Goal: Task Accomplishment & Management: Manage account settings

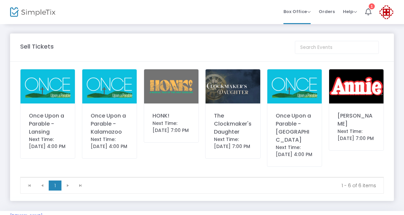
click at [176, 90] on img at bounding box center [171, 86] width 54 height 34
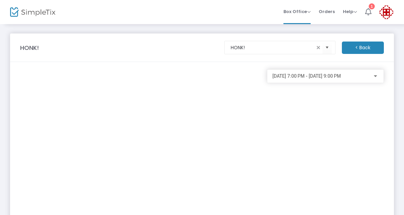
click at [368, 10] on icon at bounding box center [368, 11] width 6 height 7
click at [388, 10] on img at bounding box center [386, 12] width 14 height 14
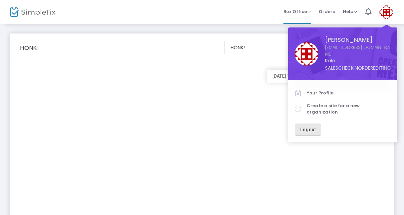
click at [308, 124] on button "Logout" at bounding box center [308, 130] width 26 height 12
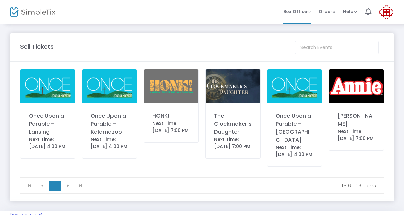
click at [386, 11] on img at bounding box center [386, 12] width 14 height 14
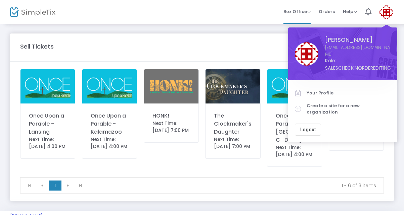
click at [386, 11] on img at bounding box center [386, 12] width 14 height 14
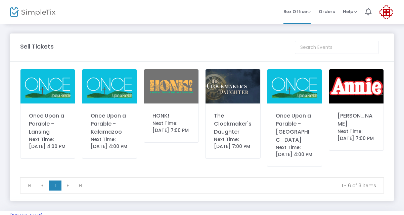
click at [386, 10] on img at bounding box center [386, 12] width 14 height 14
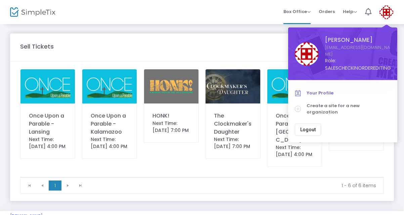
click at [357, 90] on span "Your Profile" at bounding box center [348, 93] width 84 height 7
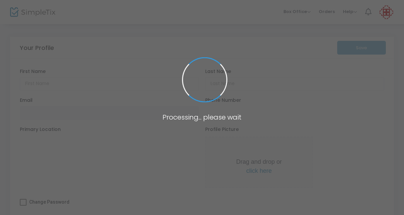
type input "Margaret"
type input "Yasugi"
type input "[EMAIL_ADDRESS][DOMAIN_NAME]"
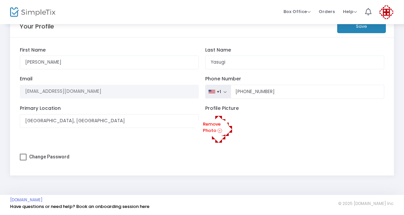
scroll to position [21, 0]
click at [24, 157] on span at bounding box center [23, 157] width 7 height 7
click at [23, 161] on input "Change Password" at bounding box center [23, 161] width 0 height 0
checkbox input "true"
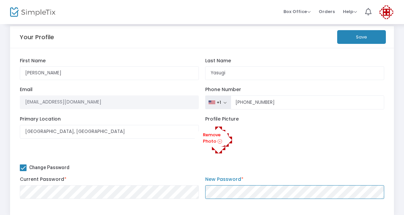
scroll to position [10, 0]
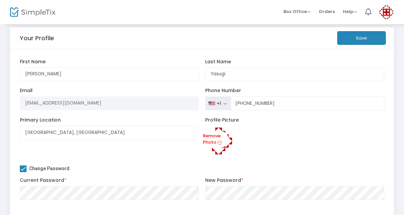
click at [366, 34] on button "Save" at bounding box center [361, 38] width 49 height 14
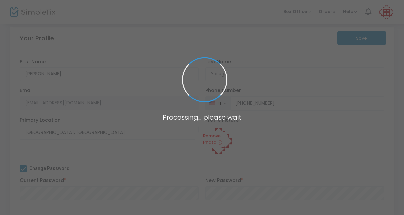
type input "(734) 646-2244"
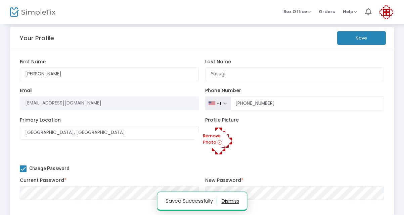
click at [385, 17] on img at bounding box center [386, 12] width 14 height 14
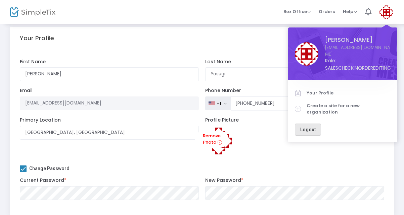
click at [313, 127] on span "Logout" at bounding box center [307, 129] width 15 height 5
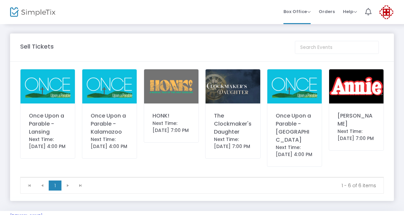
click at [385, 13] on img at bounding box center [386, 12] width 14 height 14
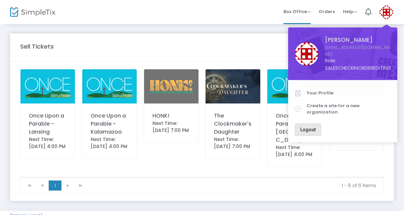
click at [311, 127] on span "Logout" at bounding box center [307, 129] width 15 height 5
